Goal: Task Accomplishment & Management: Manage account settings

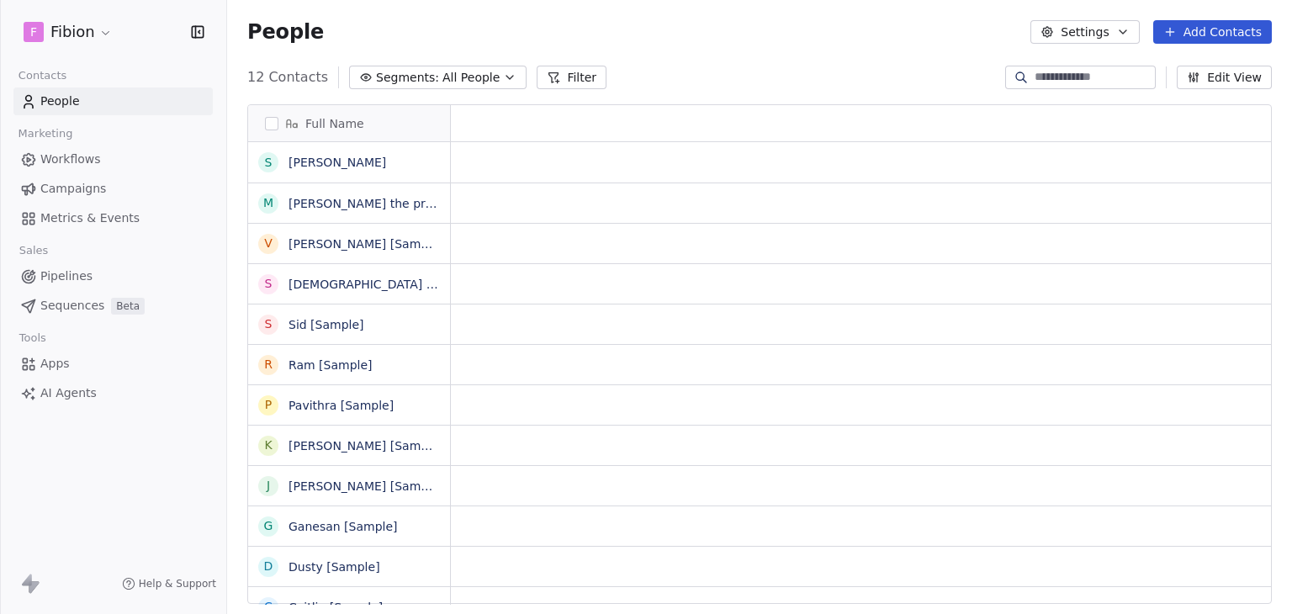
scroll to position [526, 1051]
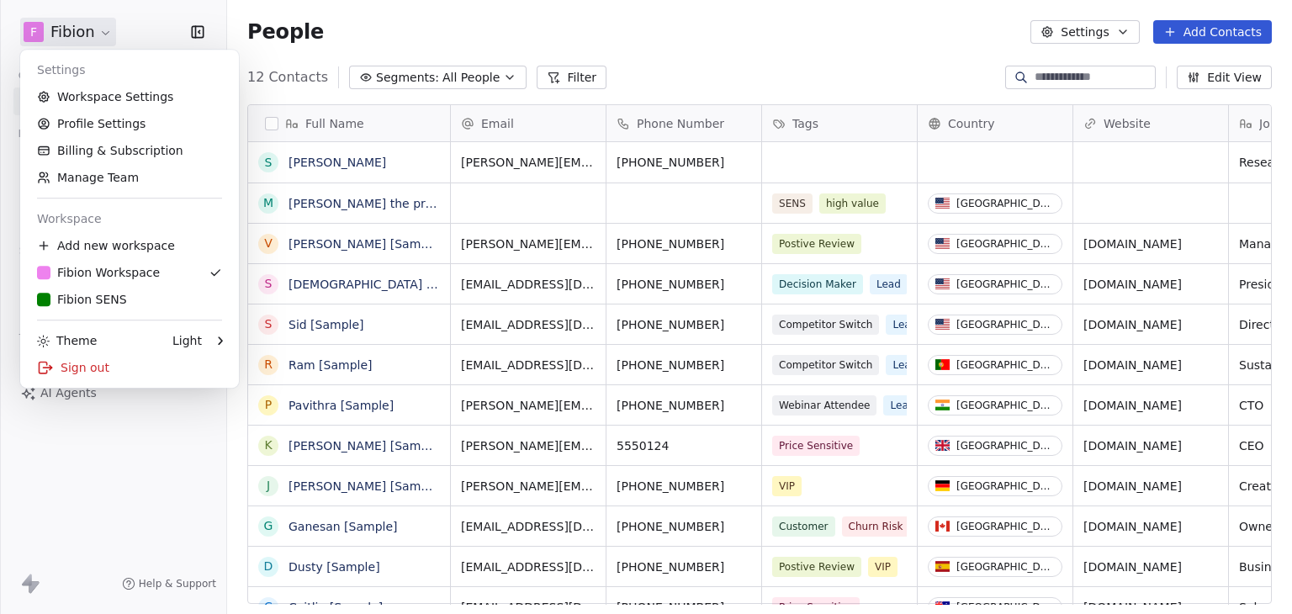
click at [104, 31] on html "F Fibion Contacts People Marketing Workflows Campaigns Metrics & Events Sales P…" at bounding box center [646, 307] width 1292 height 614
click at [145, 101] on link "Workspace Settings" at bounding box center [129, 96] width 205 height 27
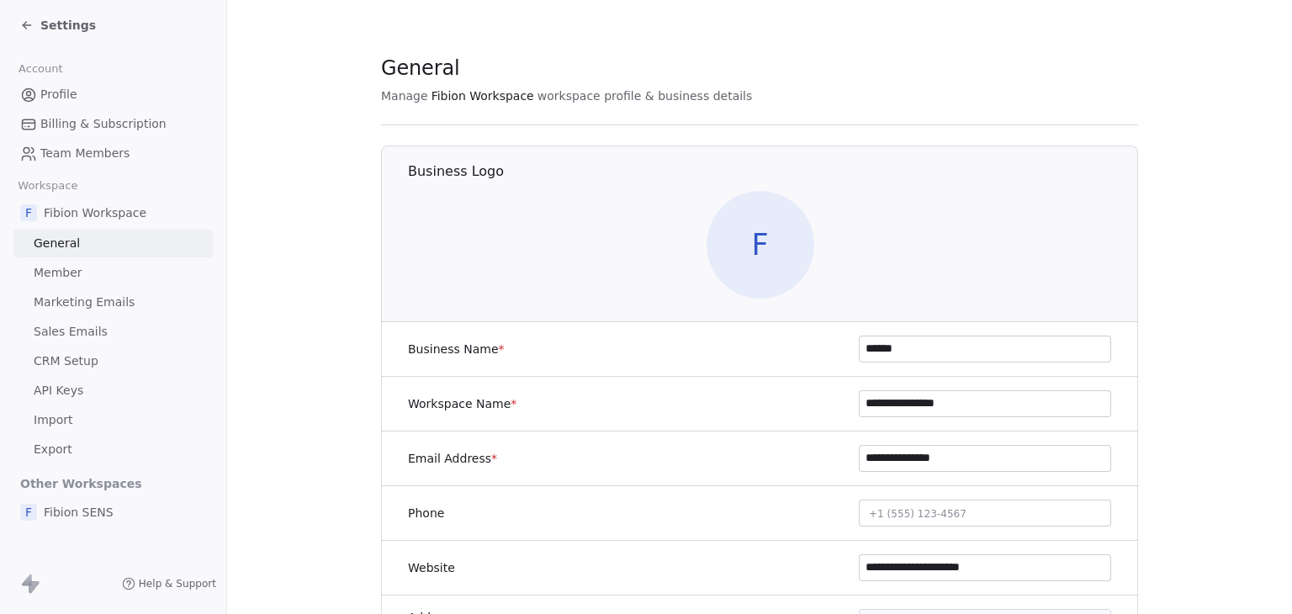
click at [84, 304] on span "Marketing Emails" at bounding box center [84, 302] width 101 height 18
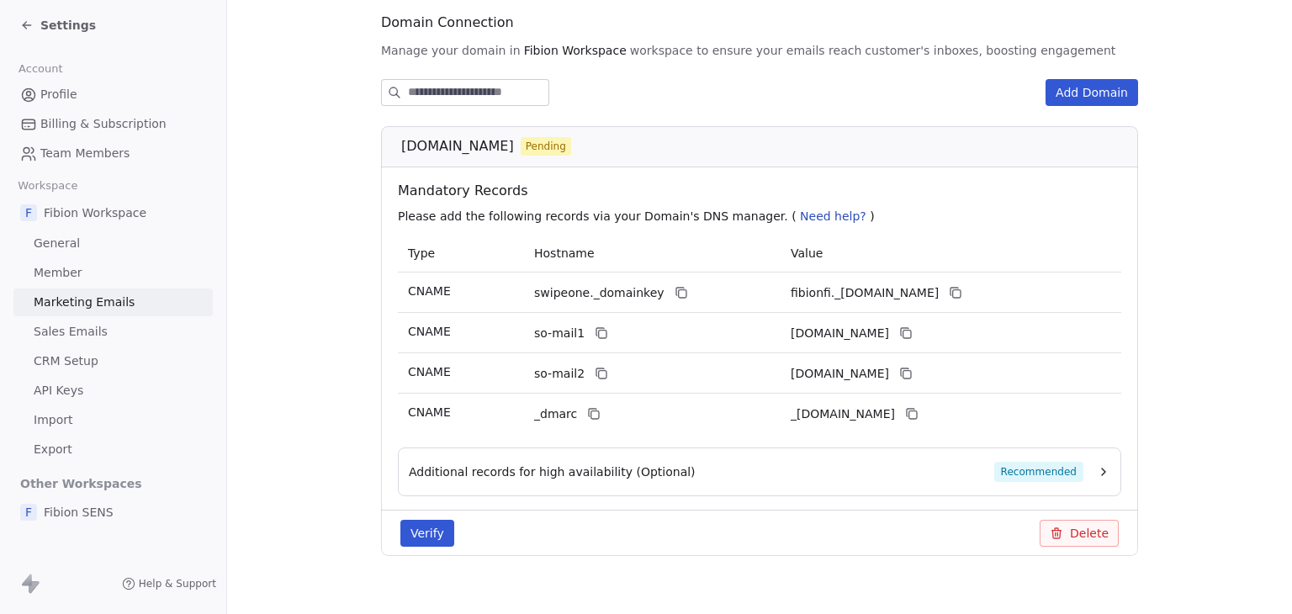
scroll to position [210, 0]
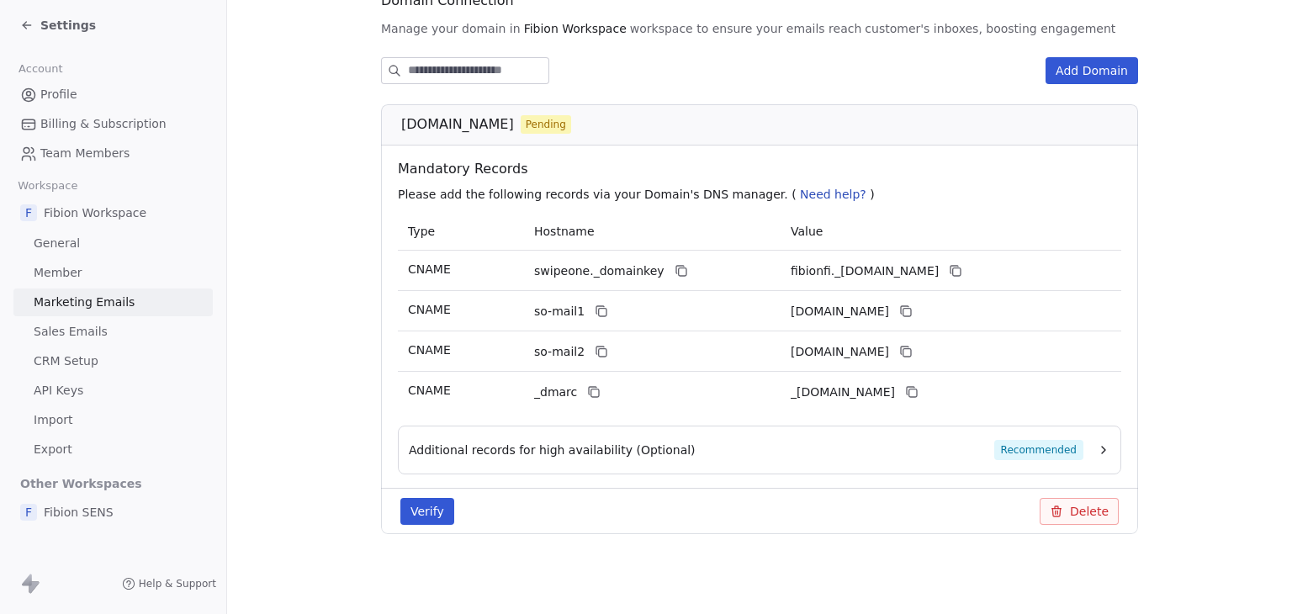
click at [61, 24] on span "Settings" at bounding box center [67, 25] width 55 height 17
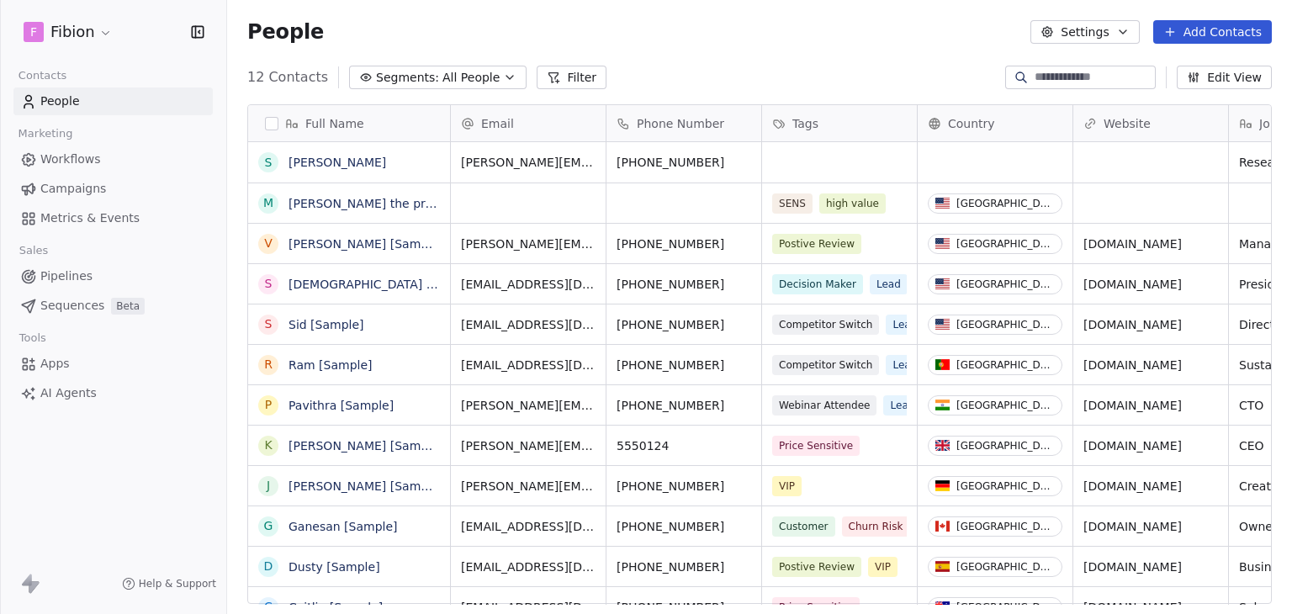
scroll to position [526, 1051]
click at [52, 34] on html "F Fibion Contacts People Marketing Workflows Campaigns Metrics & Events Sales P…" at bounding box center [646, 307] width 1292 height 614
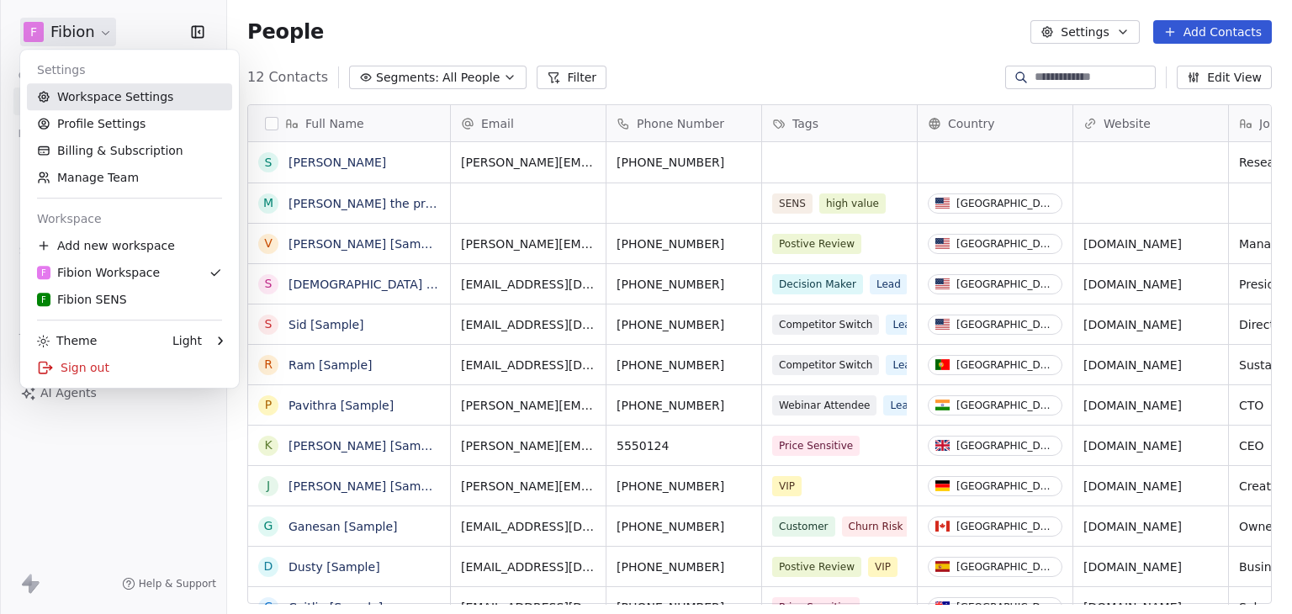
click at [111, 97] on link "Workspace Settings" at bounding box center [129, 96] width 205 height 27
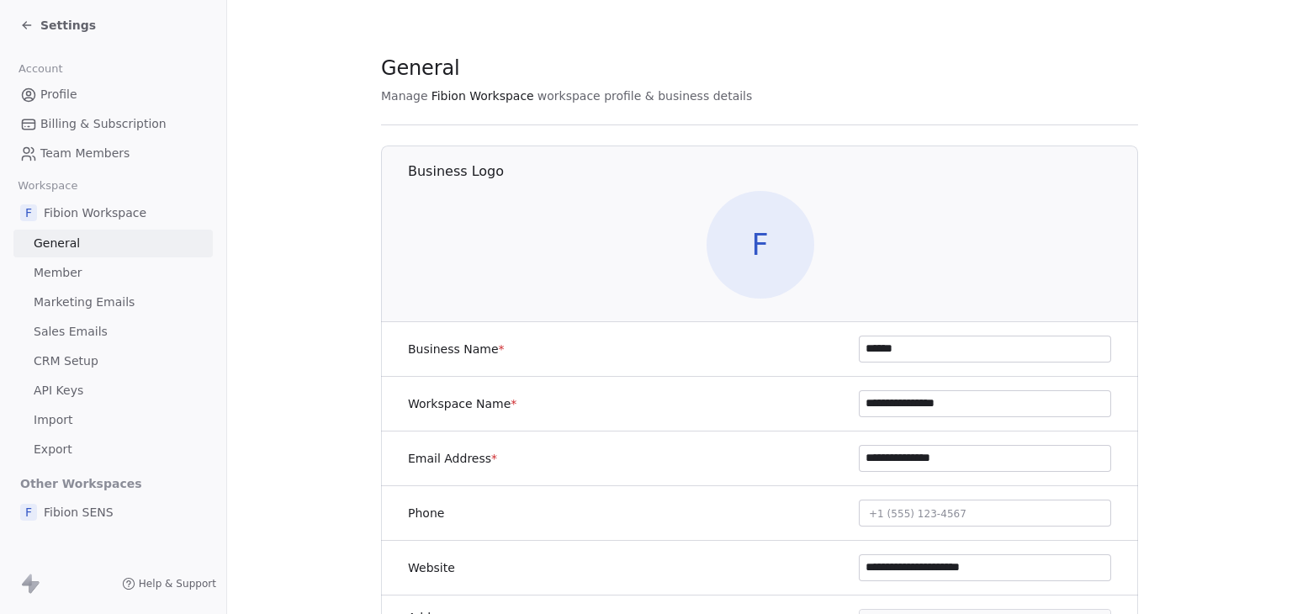
click at [81, 304] on span "Marketing Emails" at bounding box center [84, 302] width 101 height 18
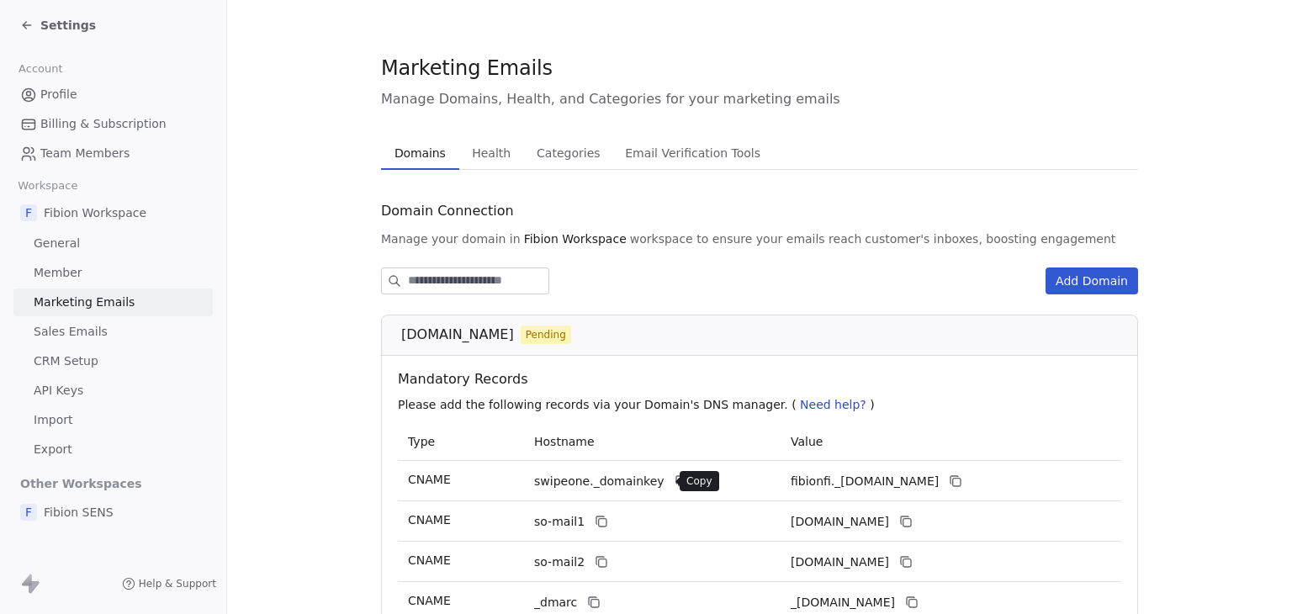
click at [676, 476] on icon at bounding box center [680, 480] width 8 height 8
drag, startPoint x: 394, startPoint y: 334, endPoint x: 452, endPoint y: 341, distance: 58.4
click at [452, 341] on div "fibion.fi Pending" at bounding box center [764, 335] width 727 height 20
copy span "[DOMAIN_NAME]"
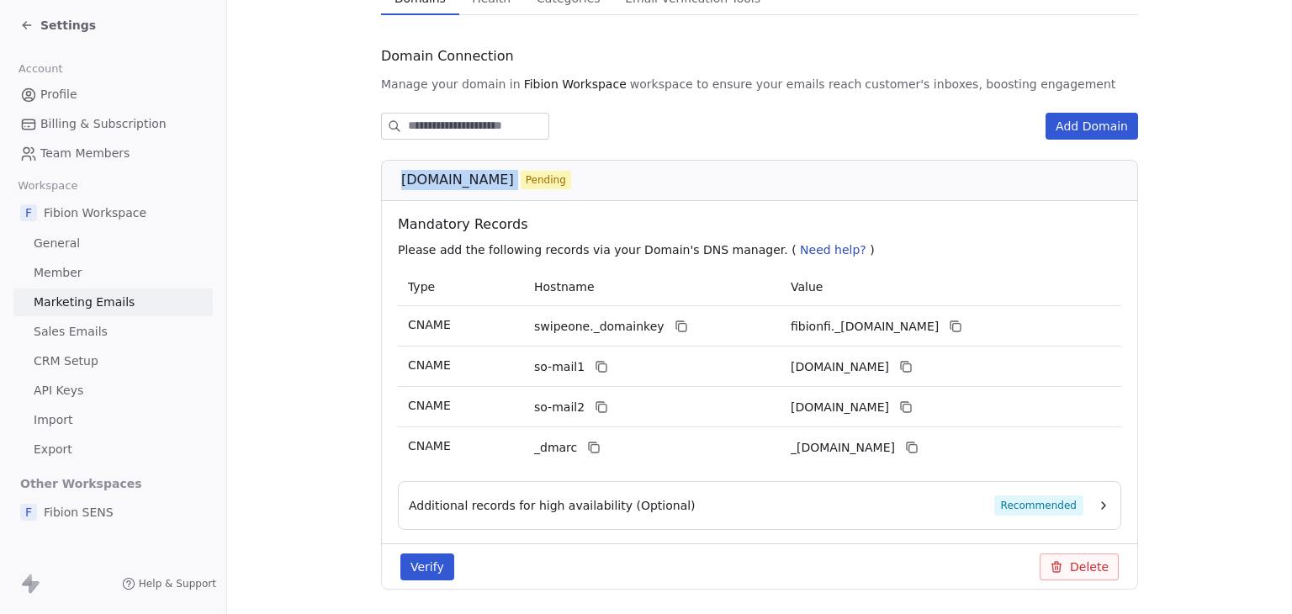
scroll to position [210, 0]
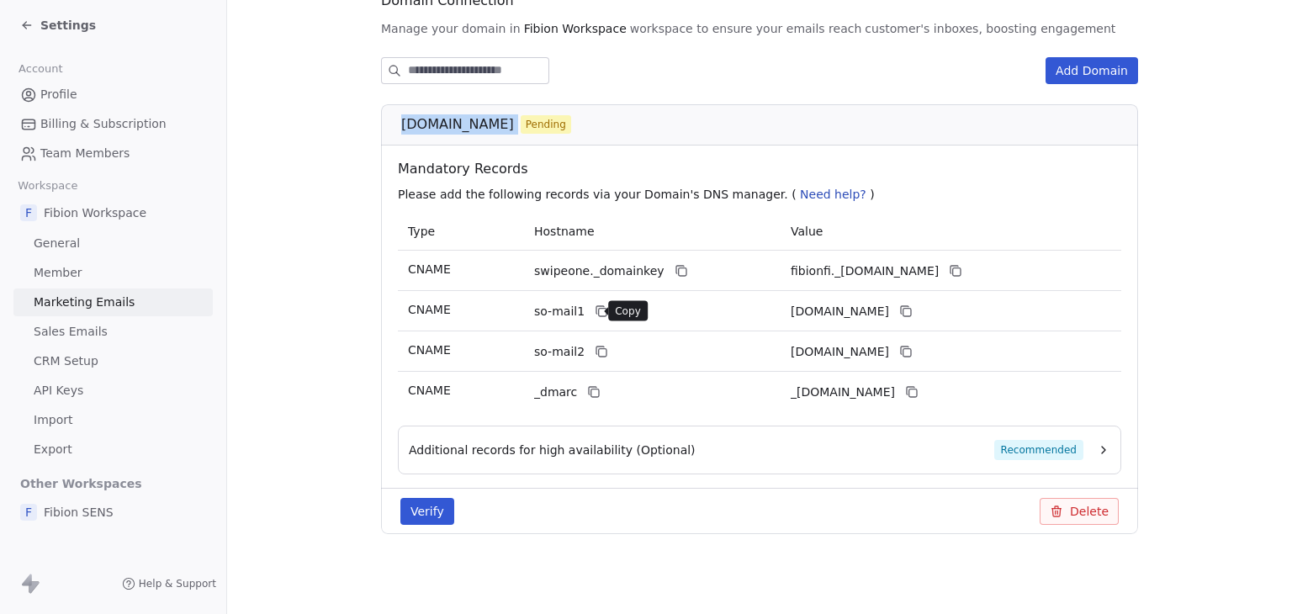
click at [594, 317] on icon at bounding box center [600, 310] width 13 height 13
click at [594, 351] on icon at bounding box center [600, 351] width 13 height 13
copy span "[DOMAIN_NAME]"
click at [631, 328] on td "so-mail1" at bounding box center [652, 311] width 256 height 40
click at [597, 347] on button at bounding box center [601, 351] width 20 height 20
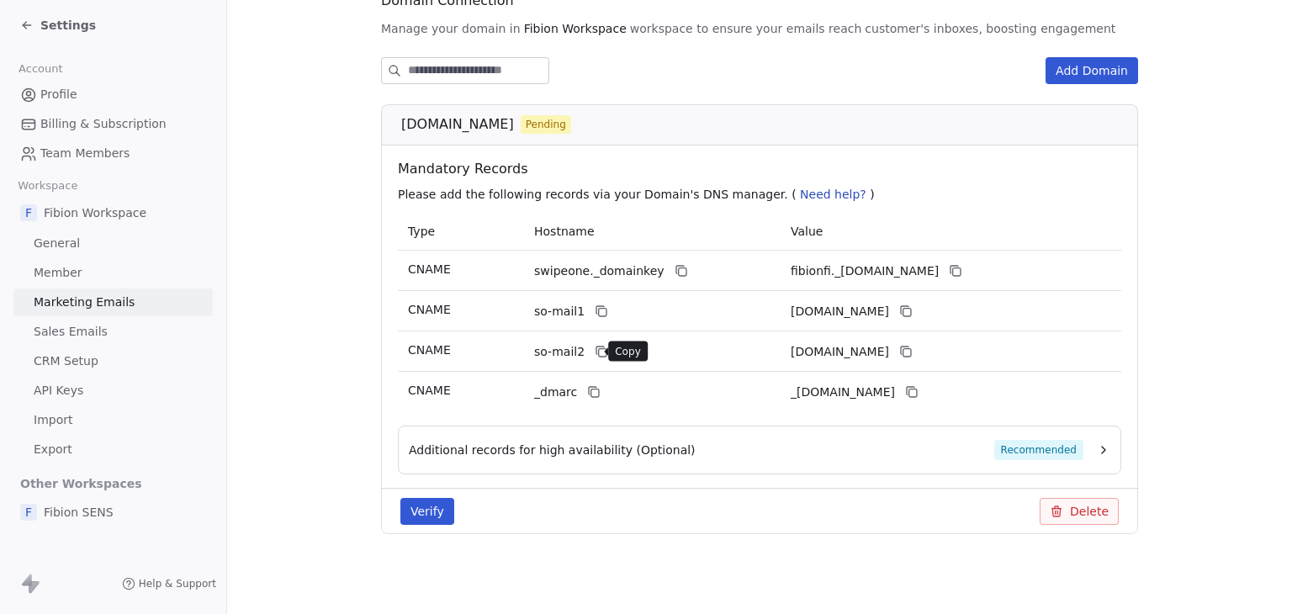
click at [594, 346] on icon at bounding box center [600, 351] width 13 height 13
click at [912, 350] on icon at bounding box center [905, 351] width 13 height 13
click at [292, 283] on section "Marketing Emails Manage Domains, Health, and Categories for your marketing emai…" at bounding box center [759, 202] width 1065 height 825
click at [61, 24] on span "Settings" at bounding box center [67, 25] width 55 height 17
click at [39, 27] on div "Settings" at bounding box center [58, 25] width 76 height 17
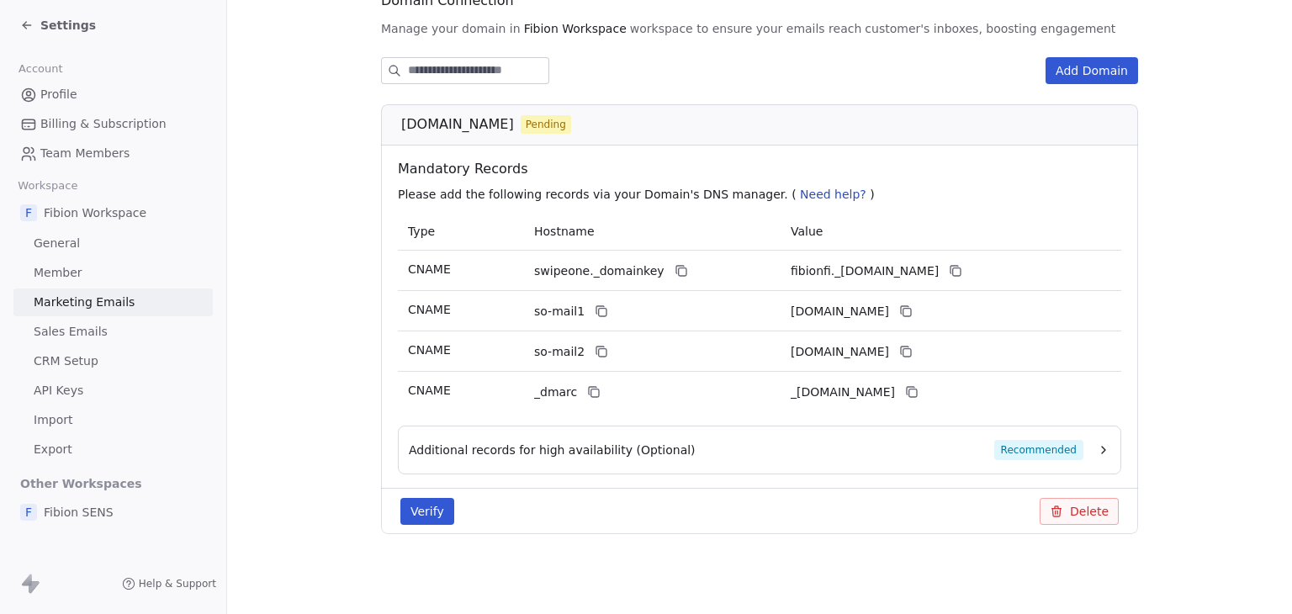
drag, startPoint x: 8, startPoint y: 13, endPoint x: 35, endPoint y: 25, distance: 30.5
click at [8, 13] on div "Settings" at bounding box center [113, 25] width 226 height 50
click at [53, 29] on span "Settings" at bounding box center [67, 25] width 55 height 17
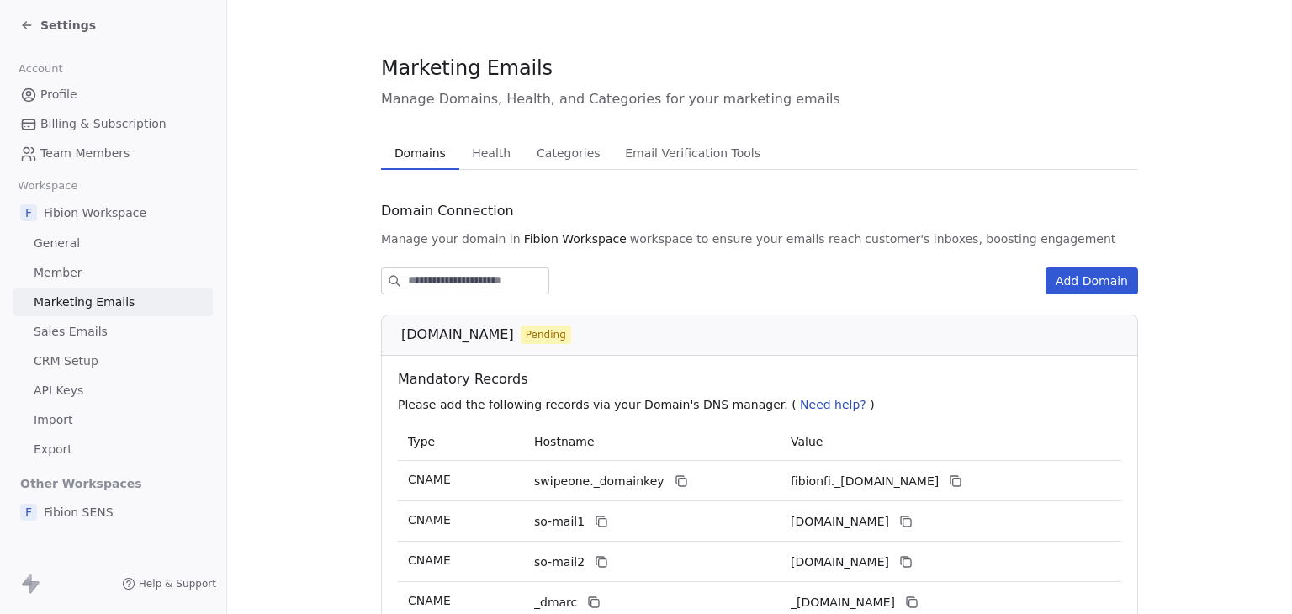
click at [76, 30] on span "Settings" at bounding box center [67, 25] width 55 height 17
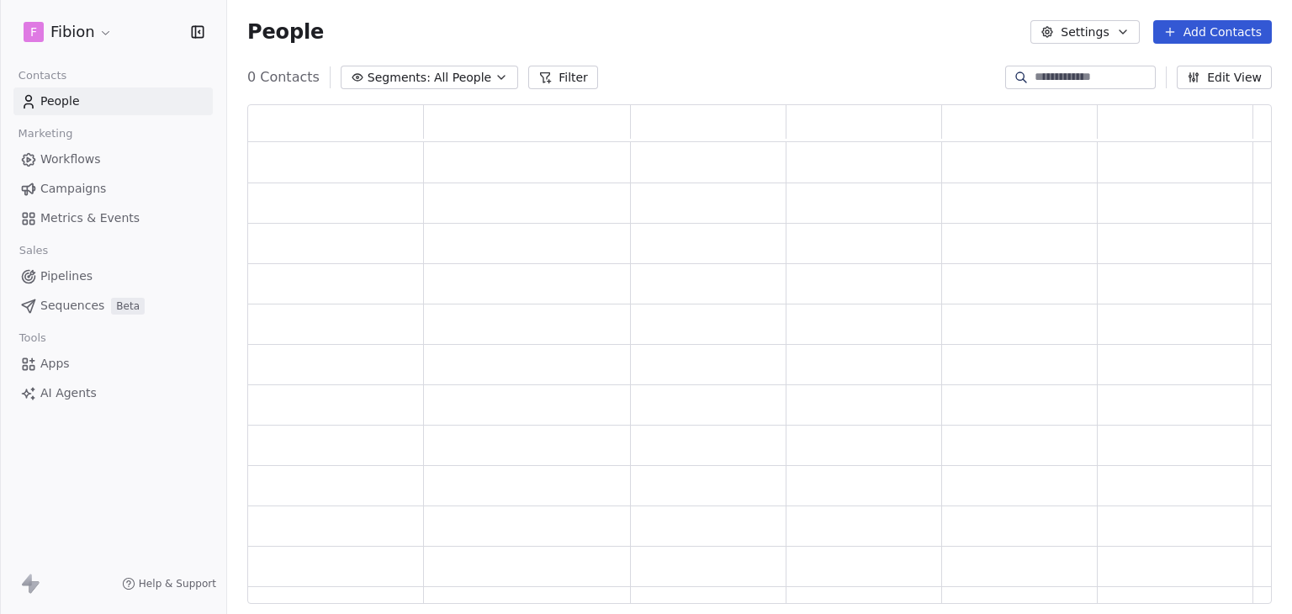
scroll to position [486, 1011]
click at [76, 30] on html "F Fibion Contacts People Marketing Workflows Campaigns Metrics & Events Sales P…" at bounding box center [646, 307] width 1292 height 614
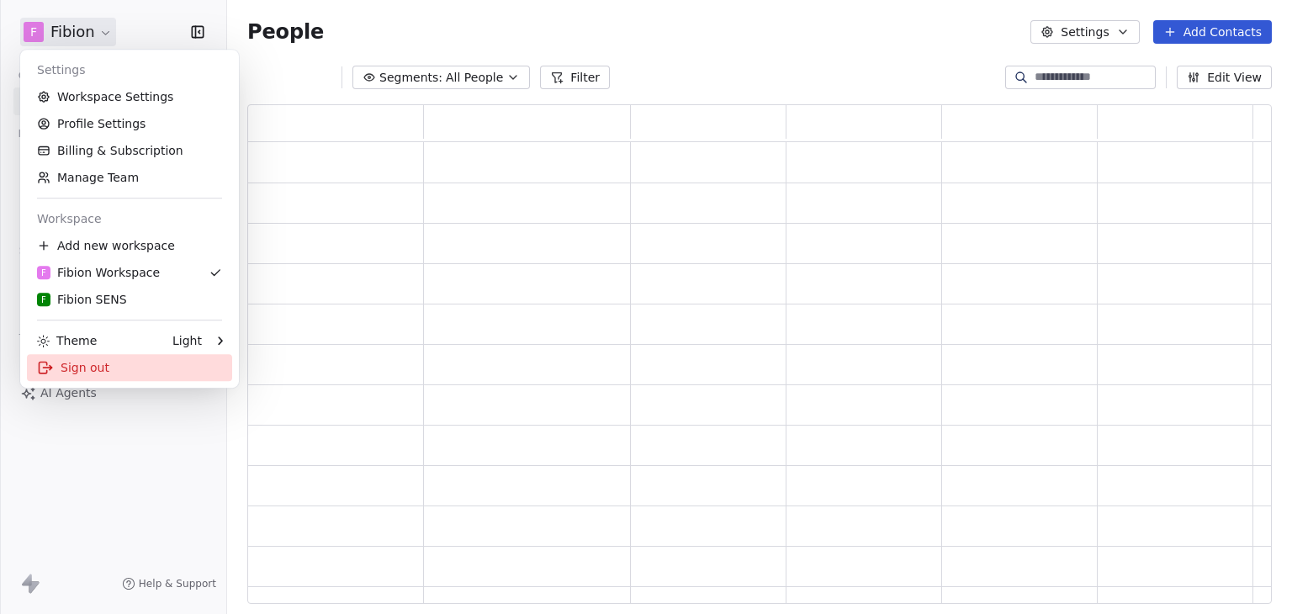
click at [82, 371] on div "Sign out" at bounding box center [129, 367] width 205 height 27
